Goal: Contribute content

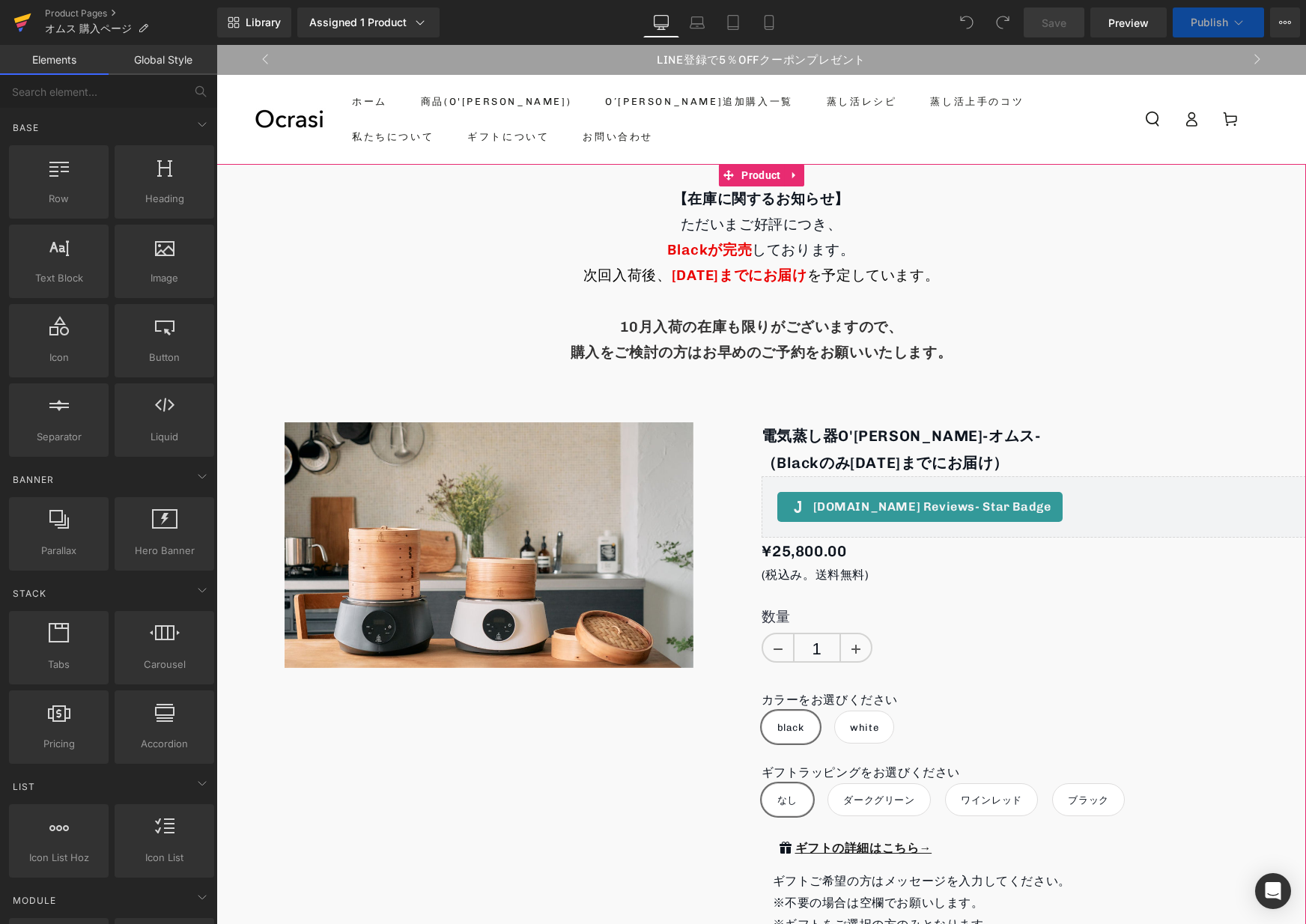
click at [11, 23] on link at bounding box center [23, 23] width 45 height 45
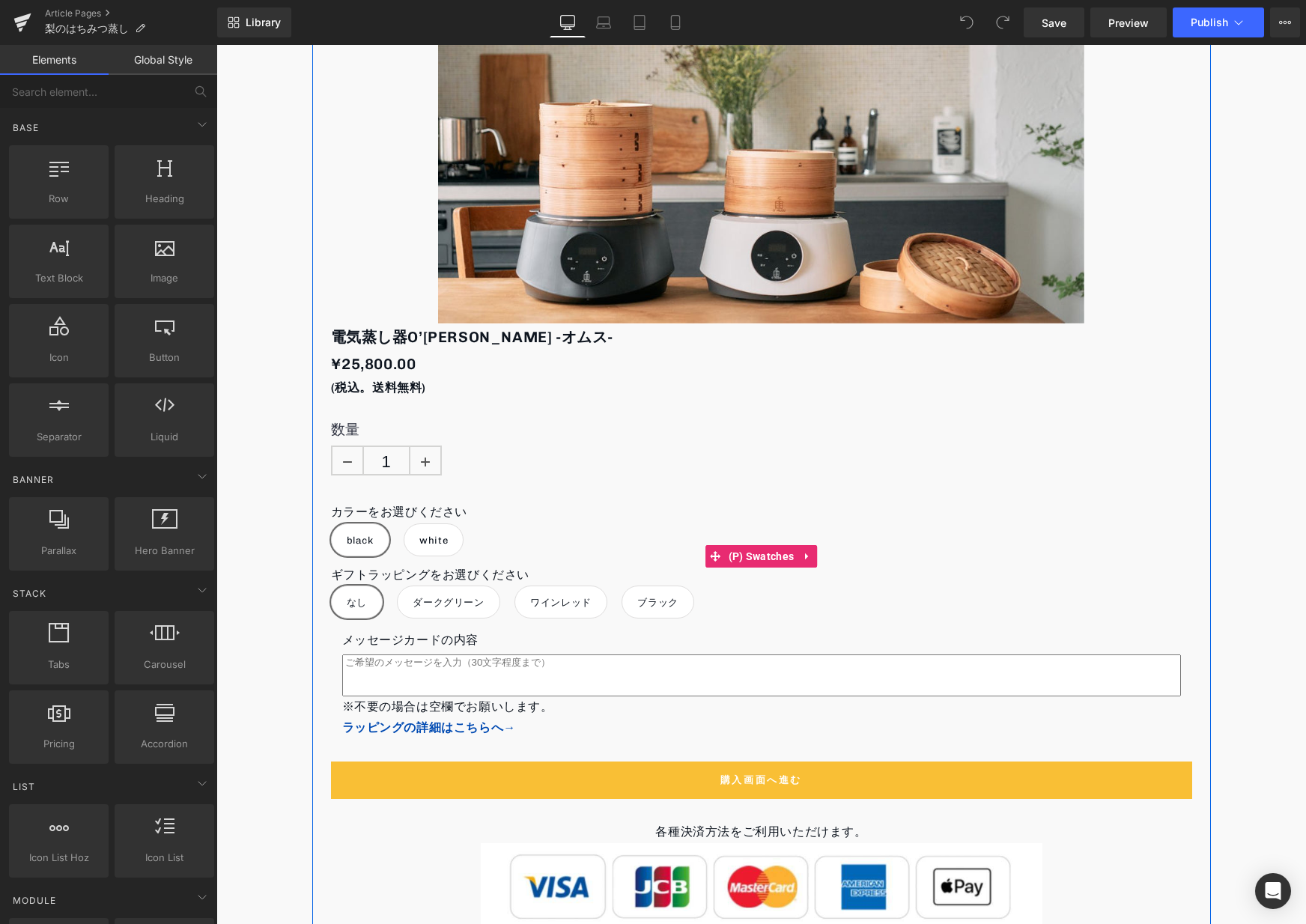
scroll to position [2374, 0]
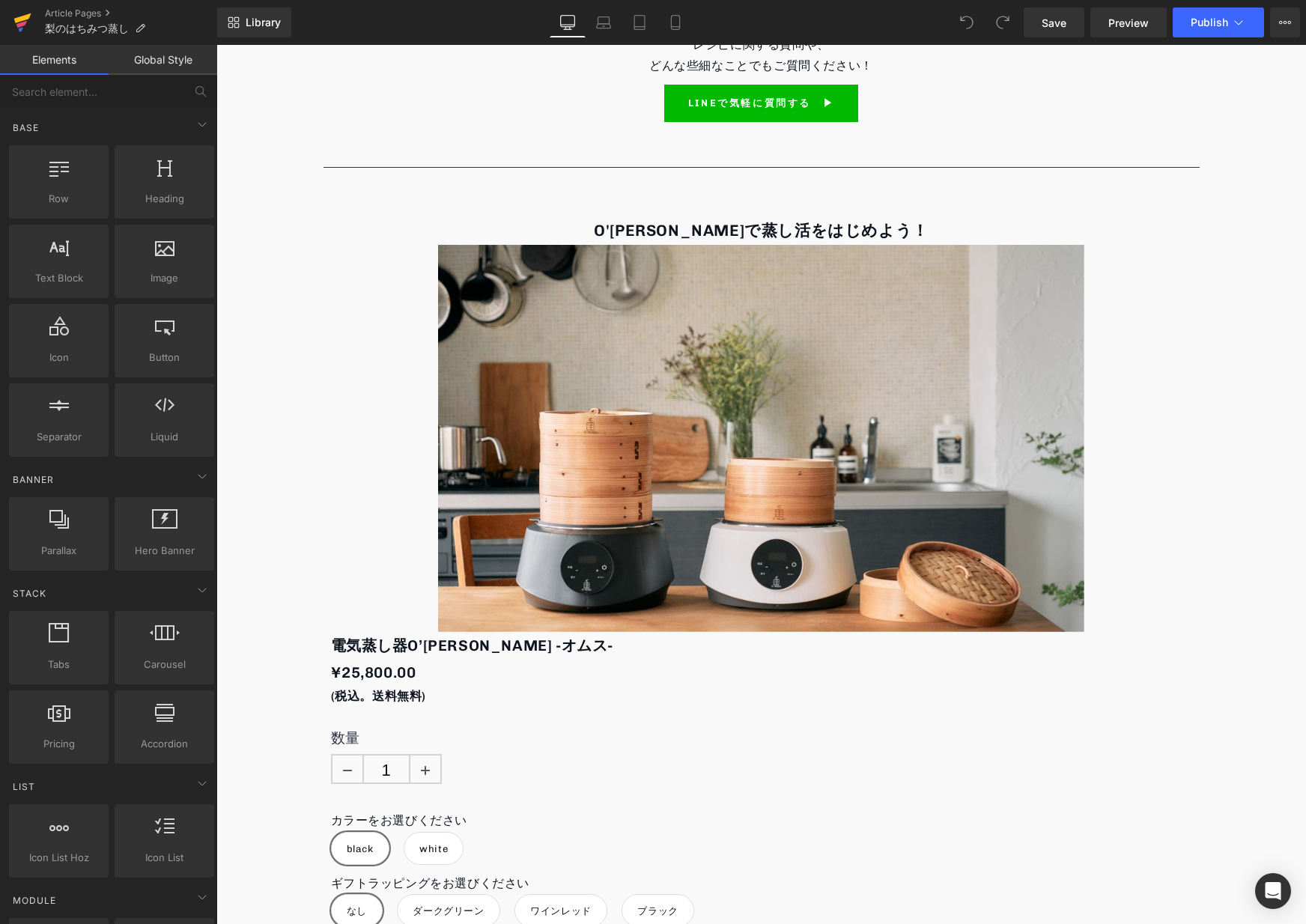
click at [23, 21] on icon at bounding box center [23, 22] width 18 height 37
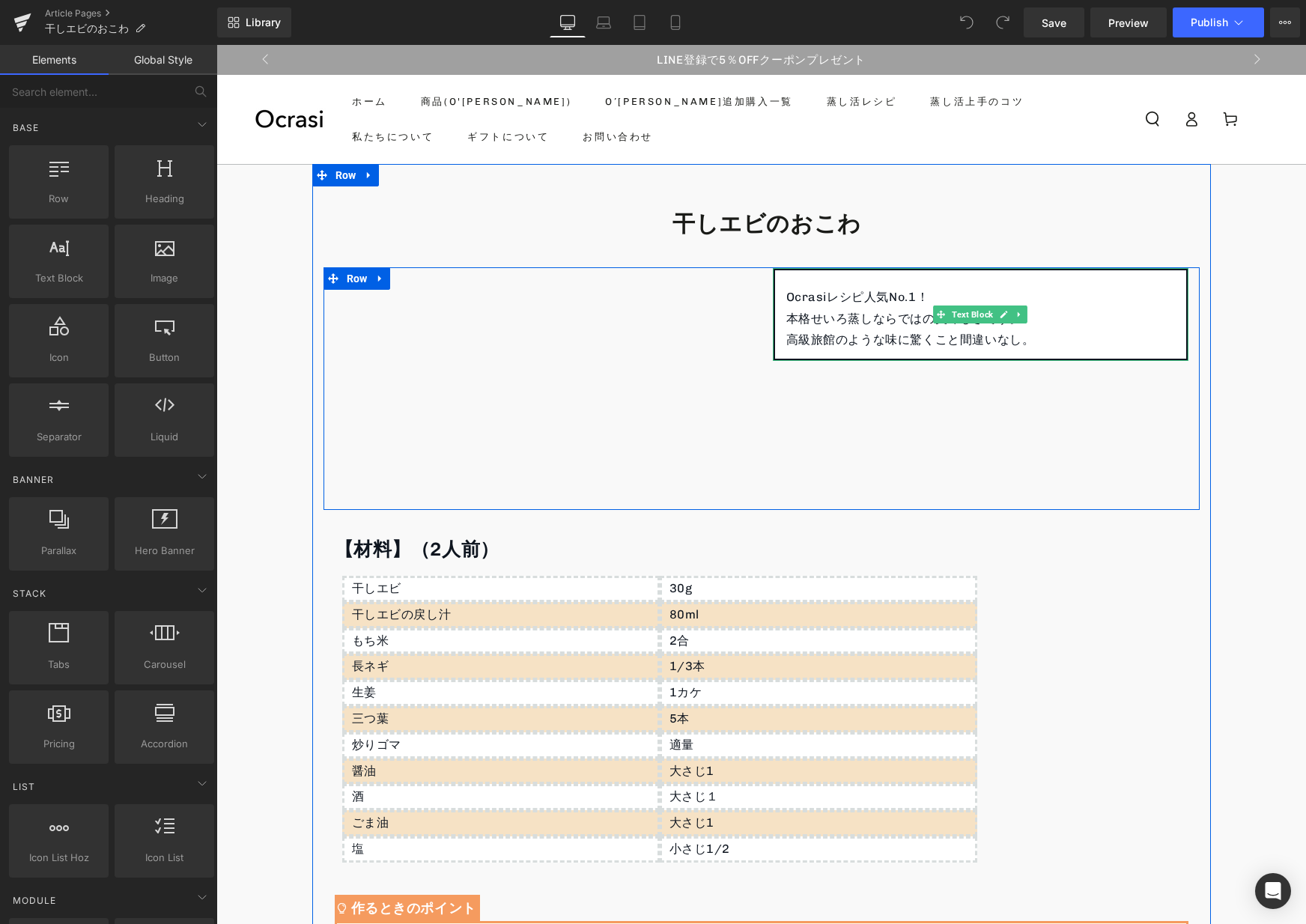
click at [1048, 313] on p "本格せいろ蒸しならではの美味しさです。" at bounding box center [981, 319] width 389 height 22
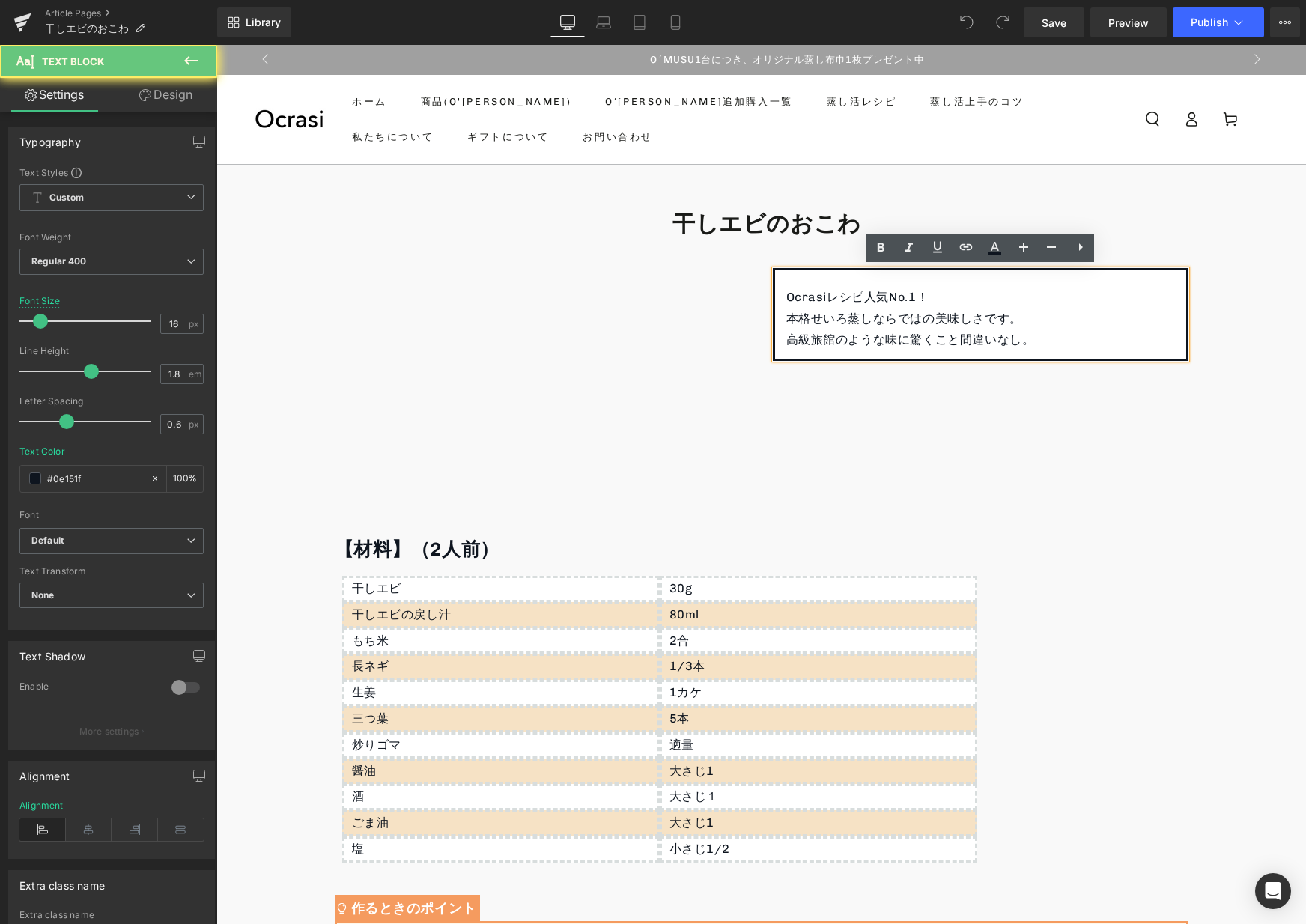
click at [1040, 323] on p "本格せいろ蒸しならではの美味しさです。" at bounding box center [981, 319] width 389 height 22
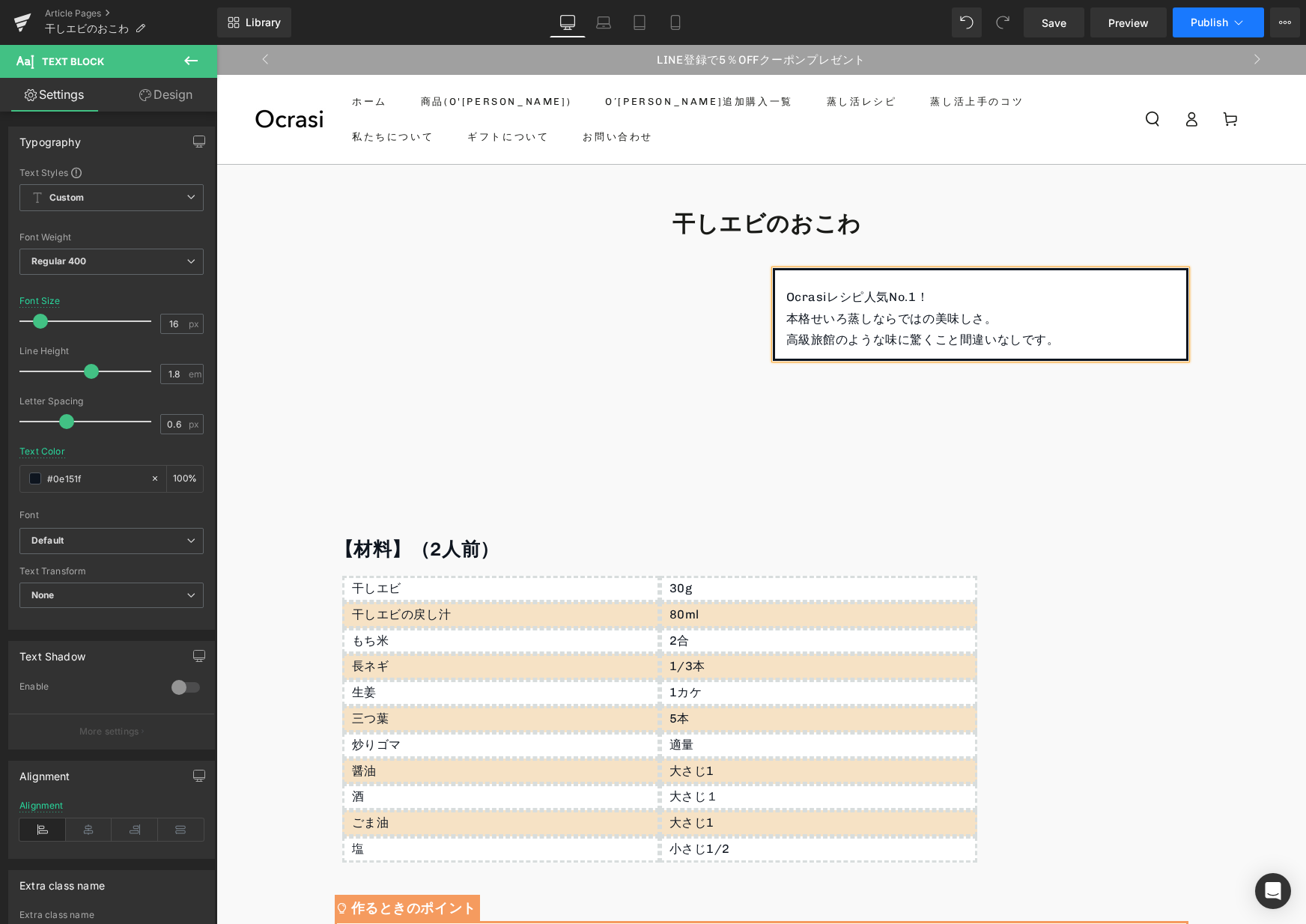
click at [1223, 10] on button "Publish" at bounding box center [1217, 23] width 91 height 30
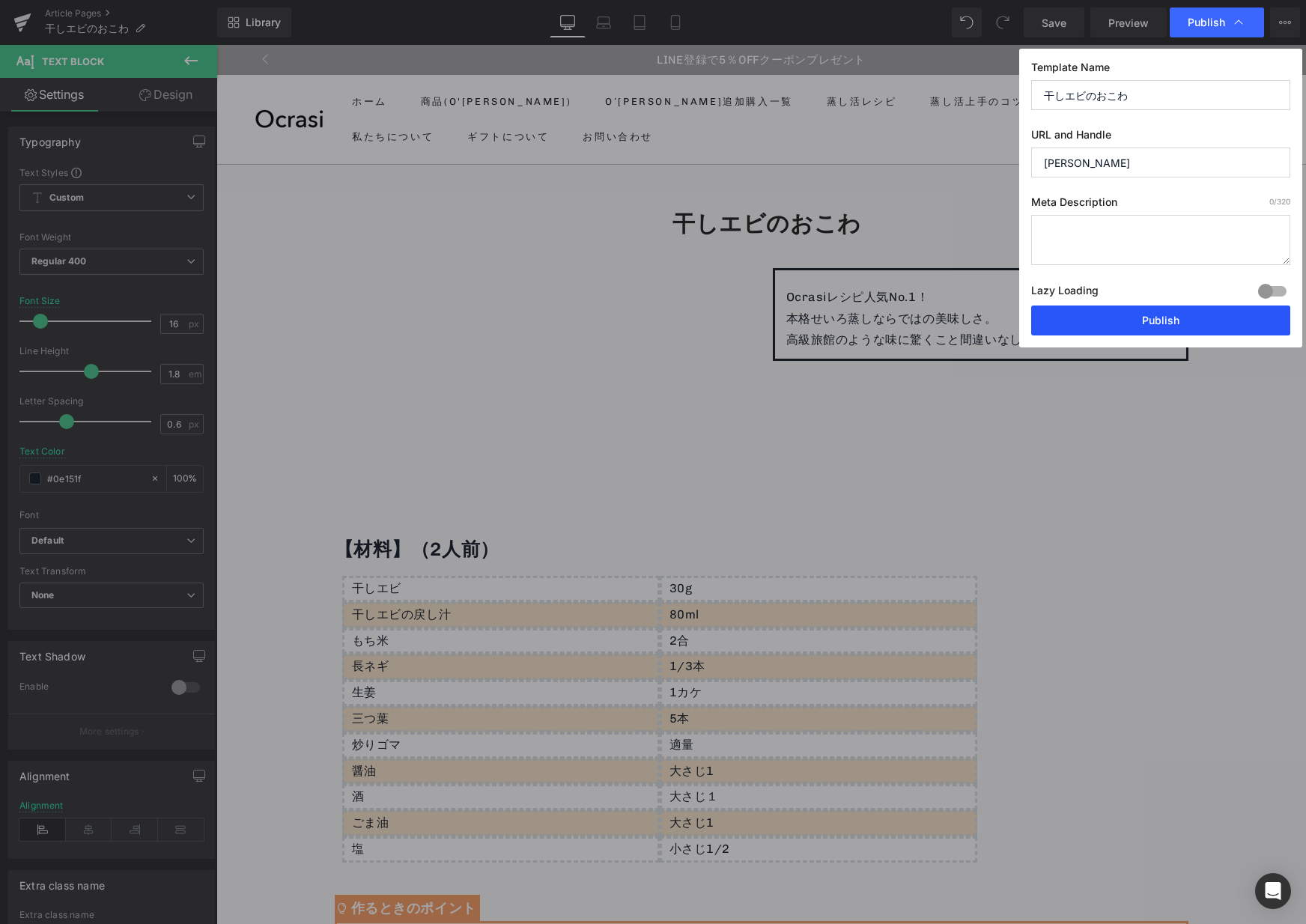
click at [1089, 323] on button "Publish" at bounding box center [1160, 320] width 259 height 30
